Goal: Information Seeking & Learning: Learn about a topic

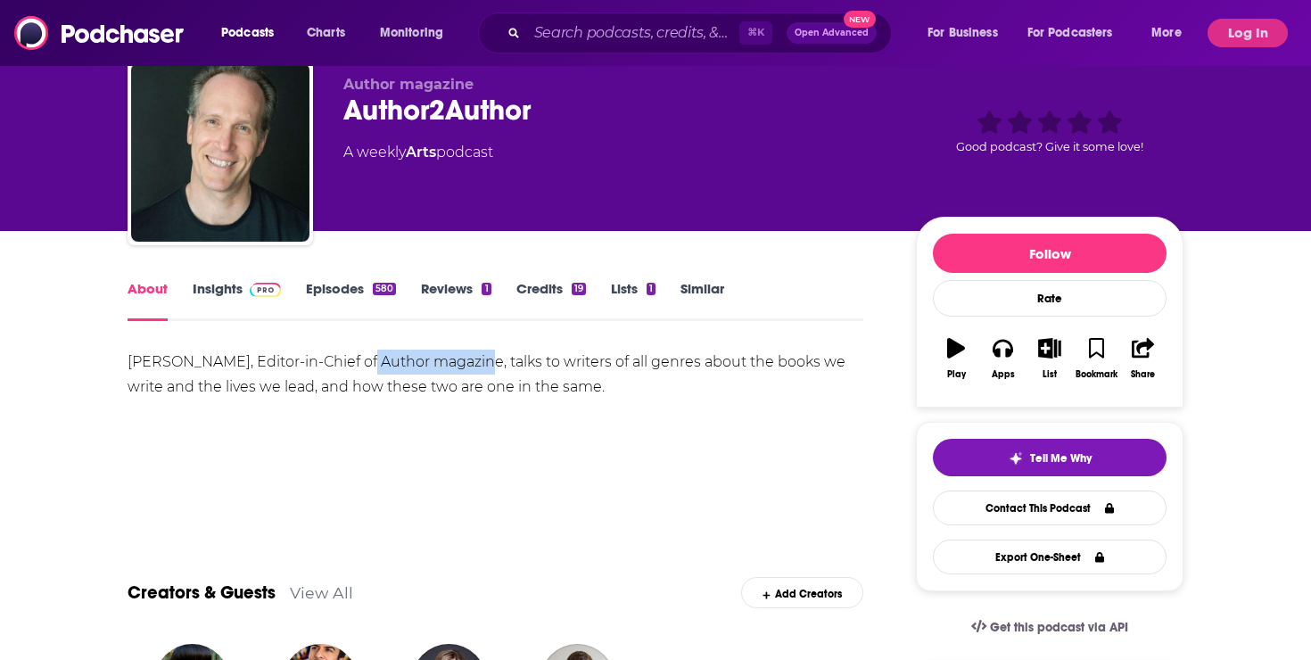
drag, startPoint x: 467, startPoint y: 362, endPoint x: 348, endPoint y: 360, distance: 119.5
click at [348, 361] on div "[PERSON_NAME], Editor-in-Chief of Author magazine, talks to writers of all genr…" at bounding box center [496, 375] width 736 height 50
copy div "Author magazine"
click at [236, 281] on link "Insights" at bounding box center [237, 300] width 88 height 41
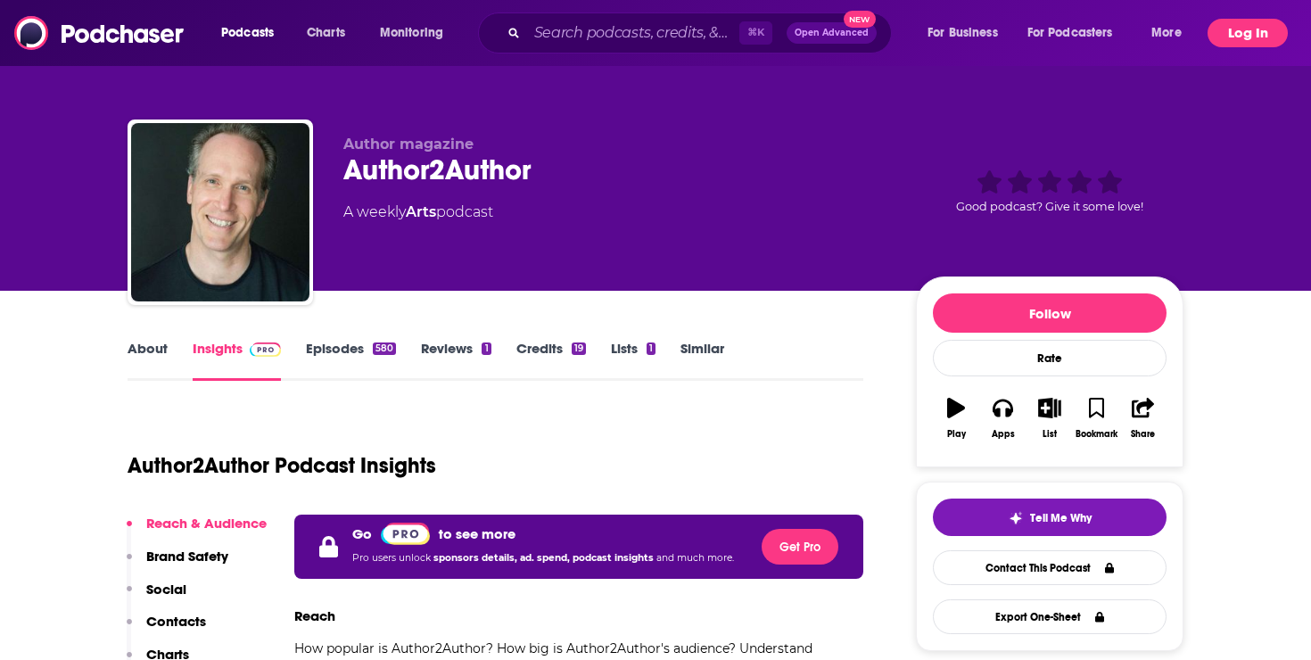
click at [1252, 33] on button "Log In" at bounding box center [1248, 33] width 80 height 29
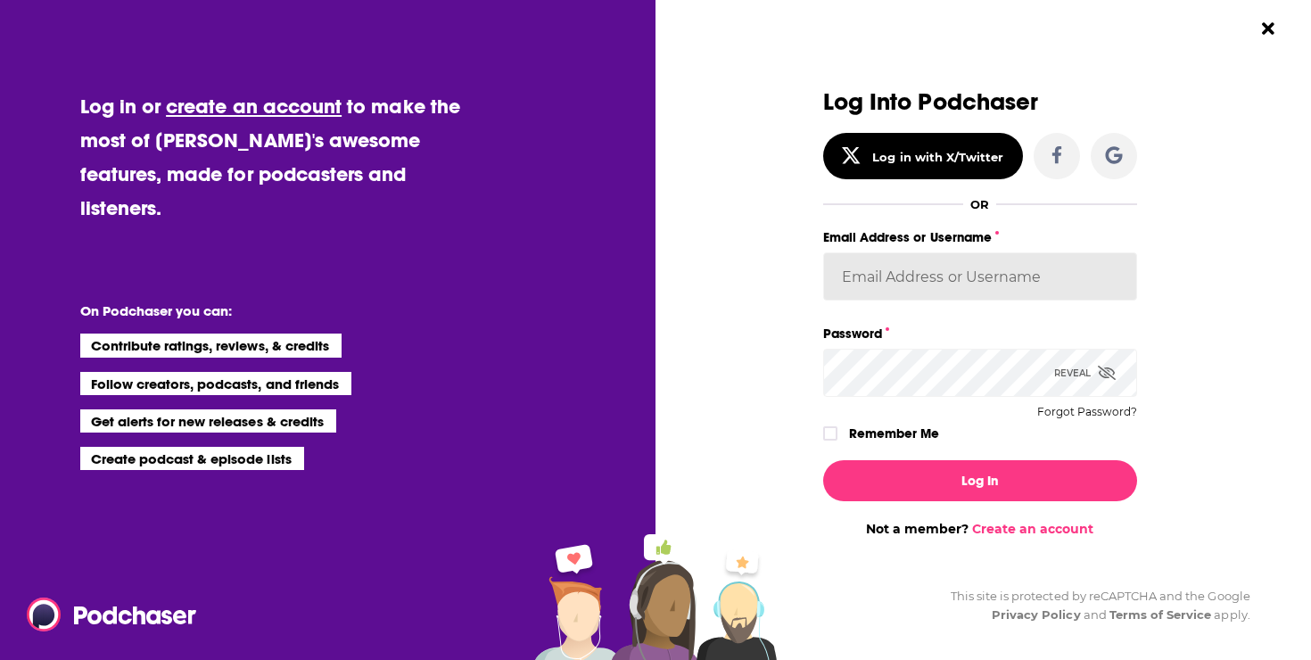
click at [944, 270] on input "Email Address or Username" at bounding box center [980, 276] width 314 height 48
type input "[EMAIL_ADDRESS][DOMAIN_NAME]"
click at [829, 435] on icon "Dialog" at bounding box center [830, 434] width 11 height 8
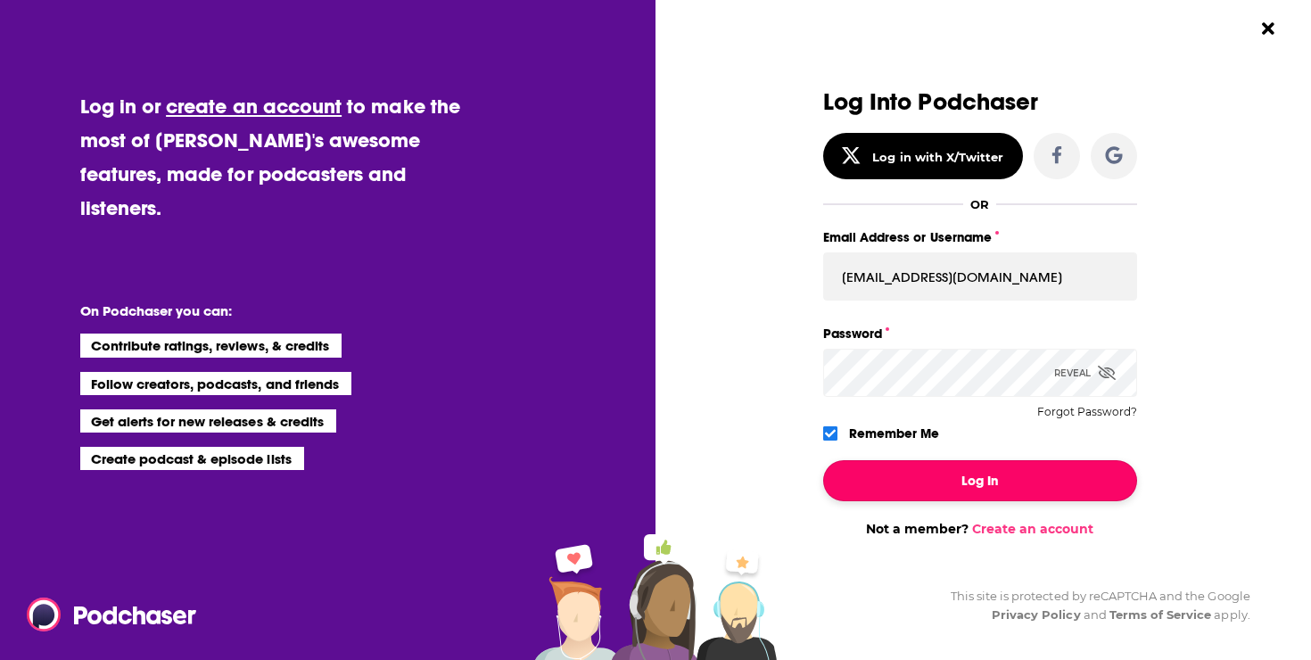
click at [888, 471] on button "Log In" at bounding box center [980, 480] width 314 height 41
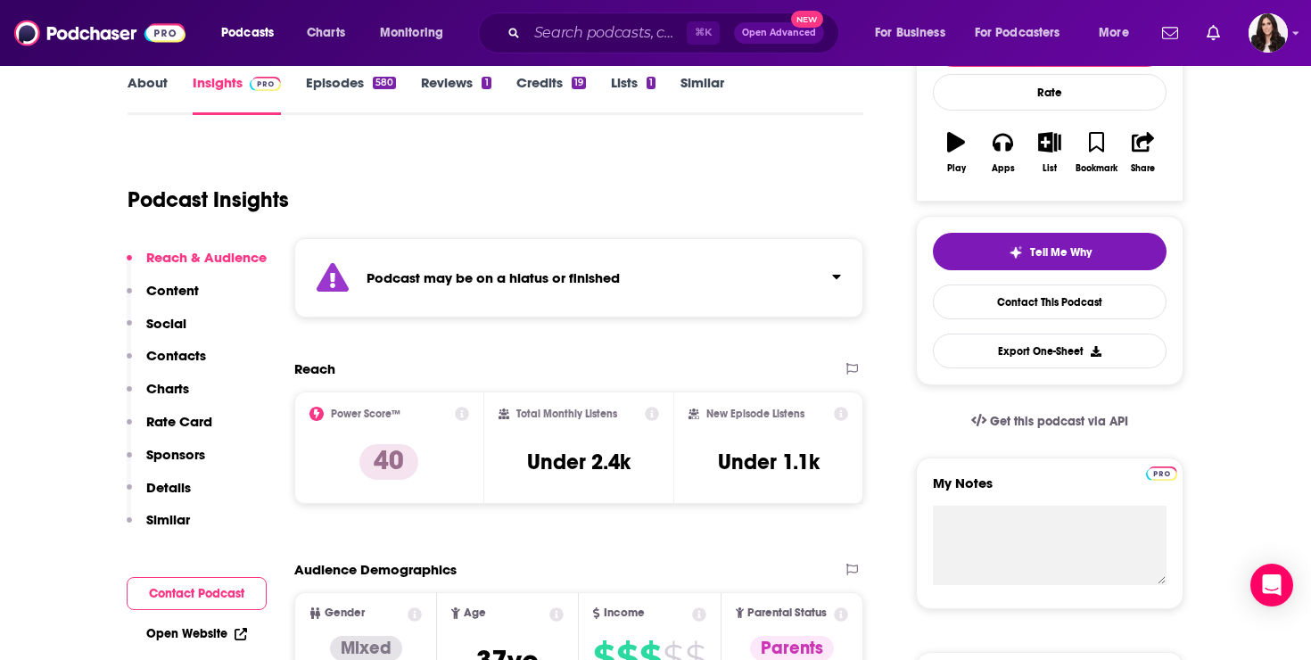
scroll to position [273, 0]
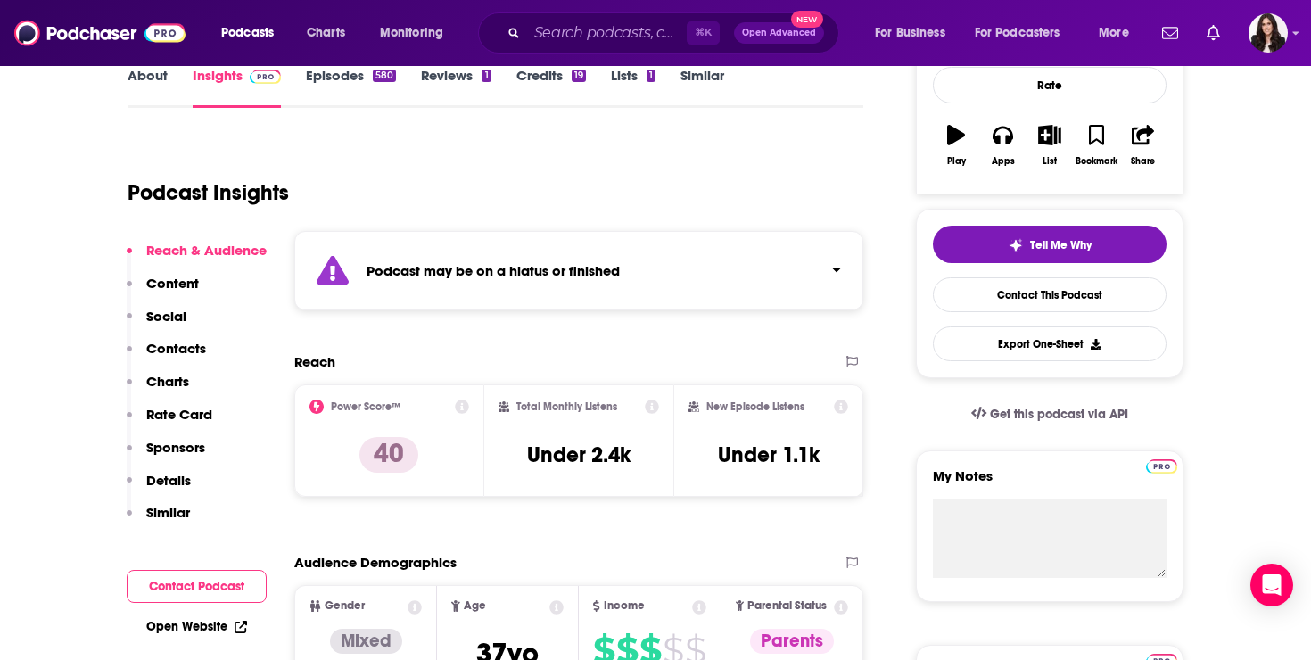
click at [632, 456] on div "Total Monthly Listens Under 2.4k" at bounding box center [579, 441] width 161 height 82
